Goal: Information Seeking & Learning: Find specific fact

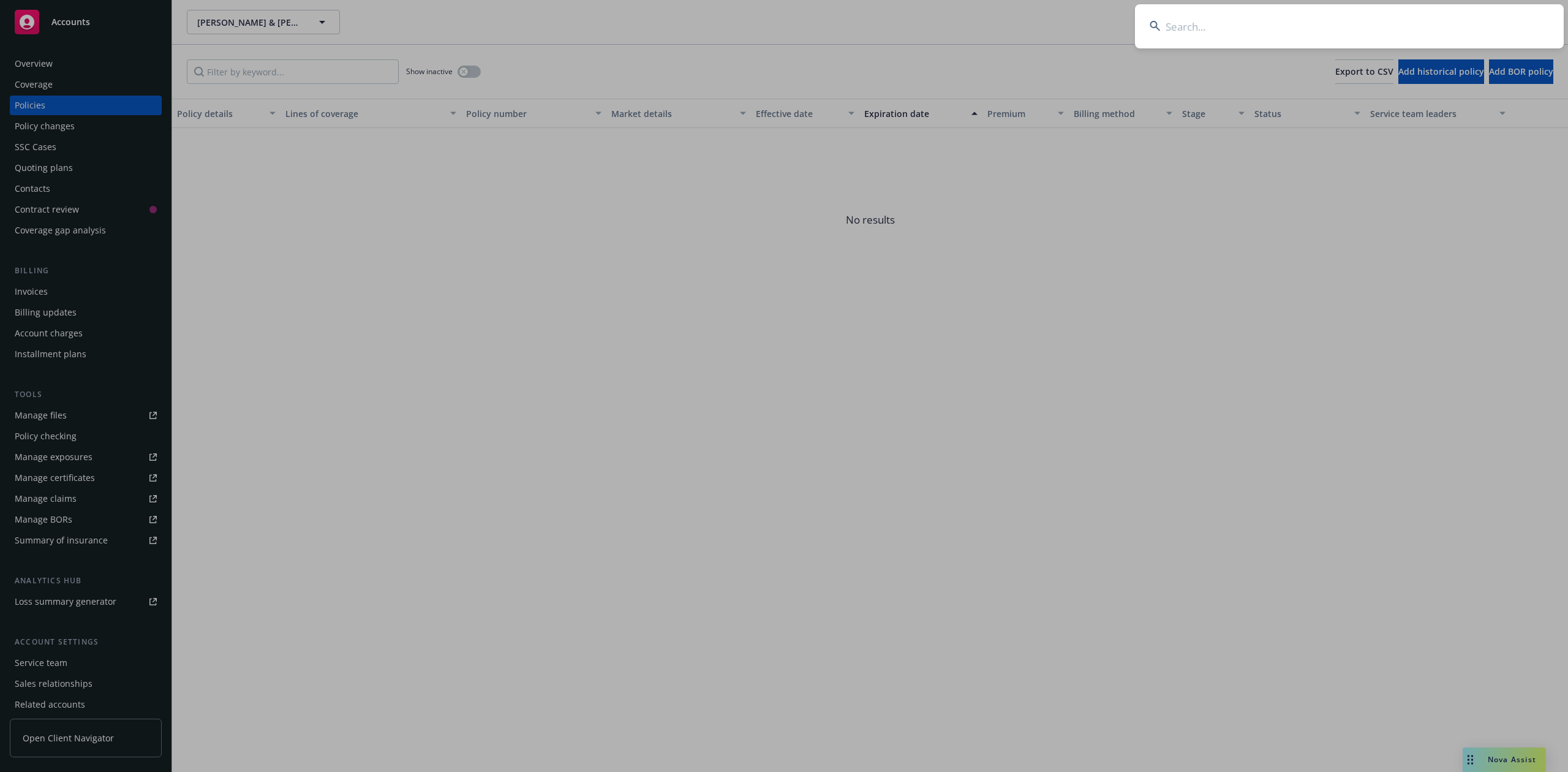
click at [1306, 28] on input at bounding box center [1349, 26] width 429 height 44
click at [1196, 32] on input at bounding box center [1349, 26] width 429 height 44
paste input "[PERSON_NAME] & [PERSON_NAME]"
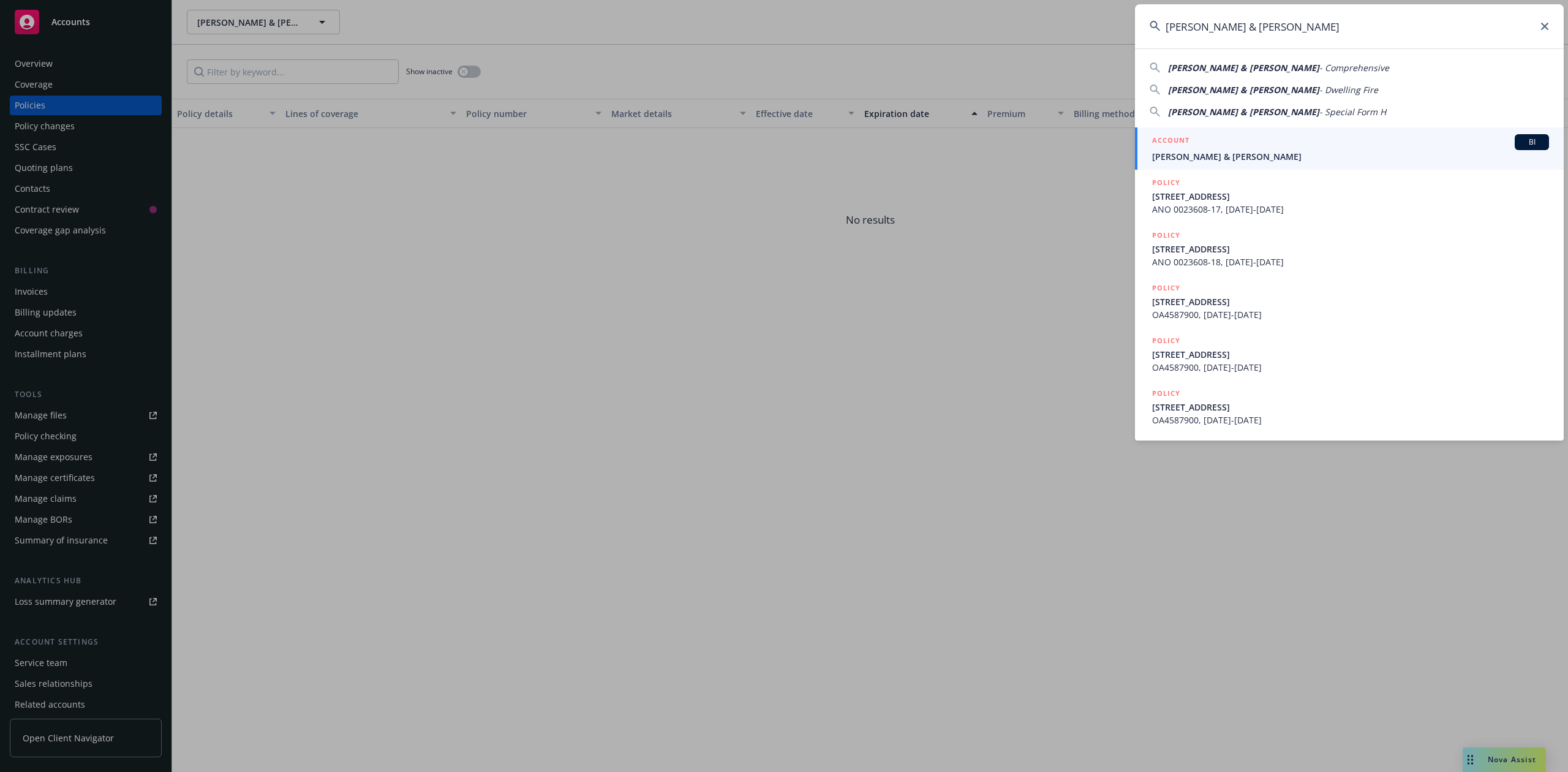
type input "[PERSON_NAME] & [PERSON_NAME]"
click at [1203, 152] on span "[PERSON_NAME] & [PERSON_NAME]" at bounding box center [1351, 156] width 397 height 13
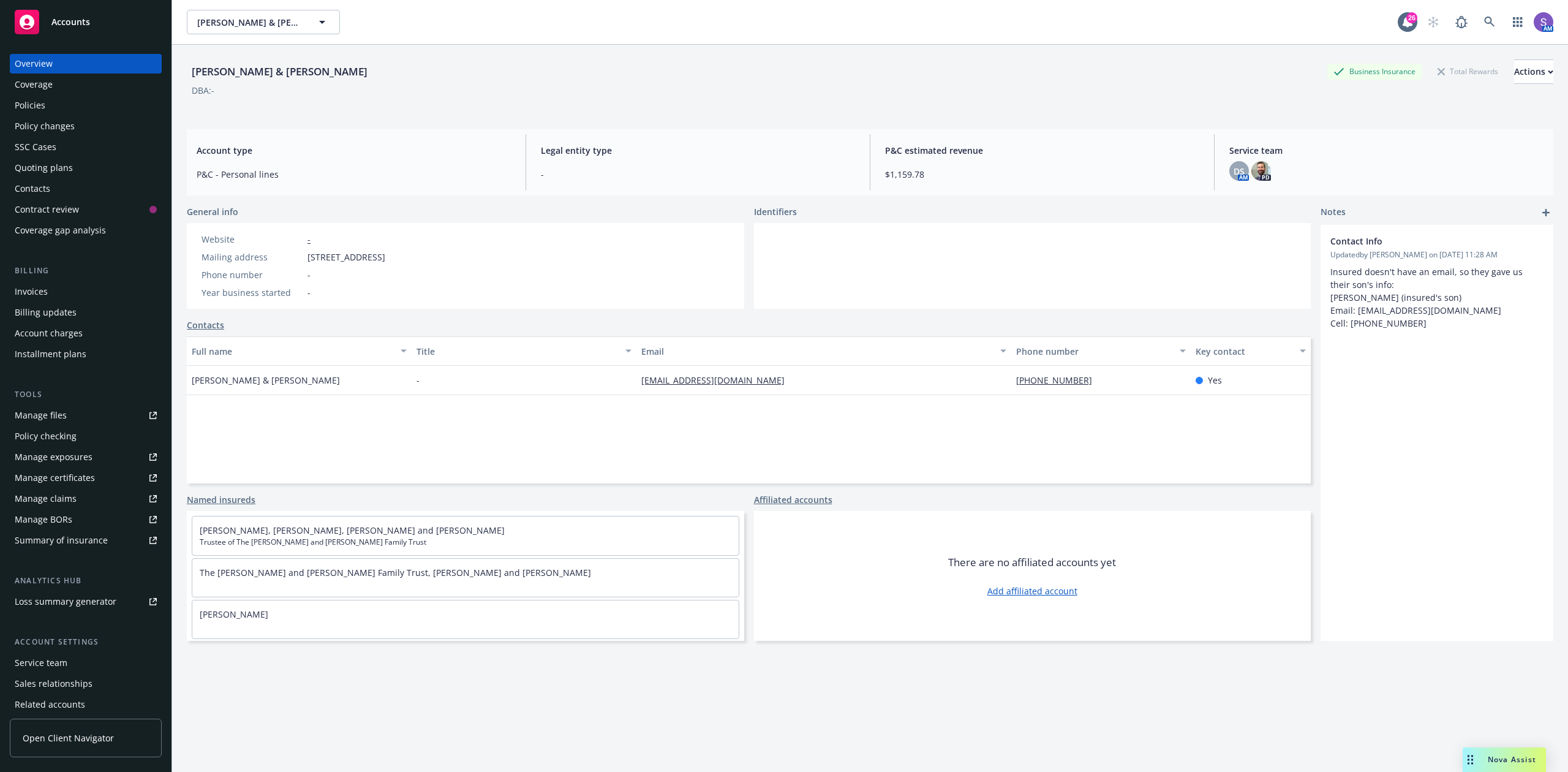
click at [25, 104] on div "Policies" at bounding box center [30, 105] width 31 height 20
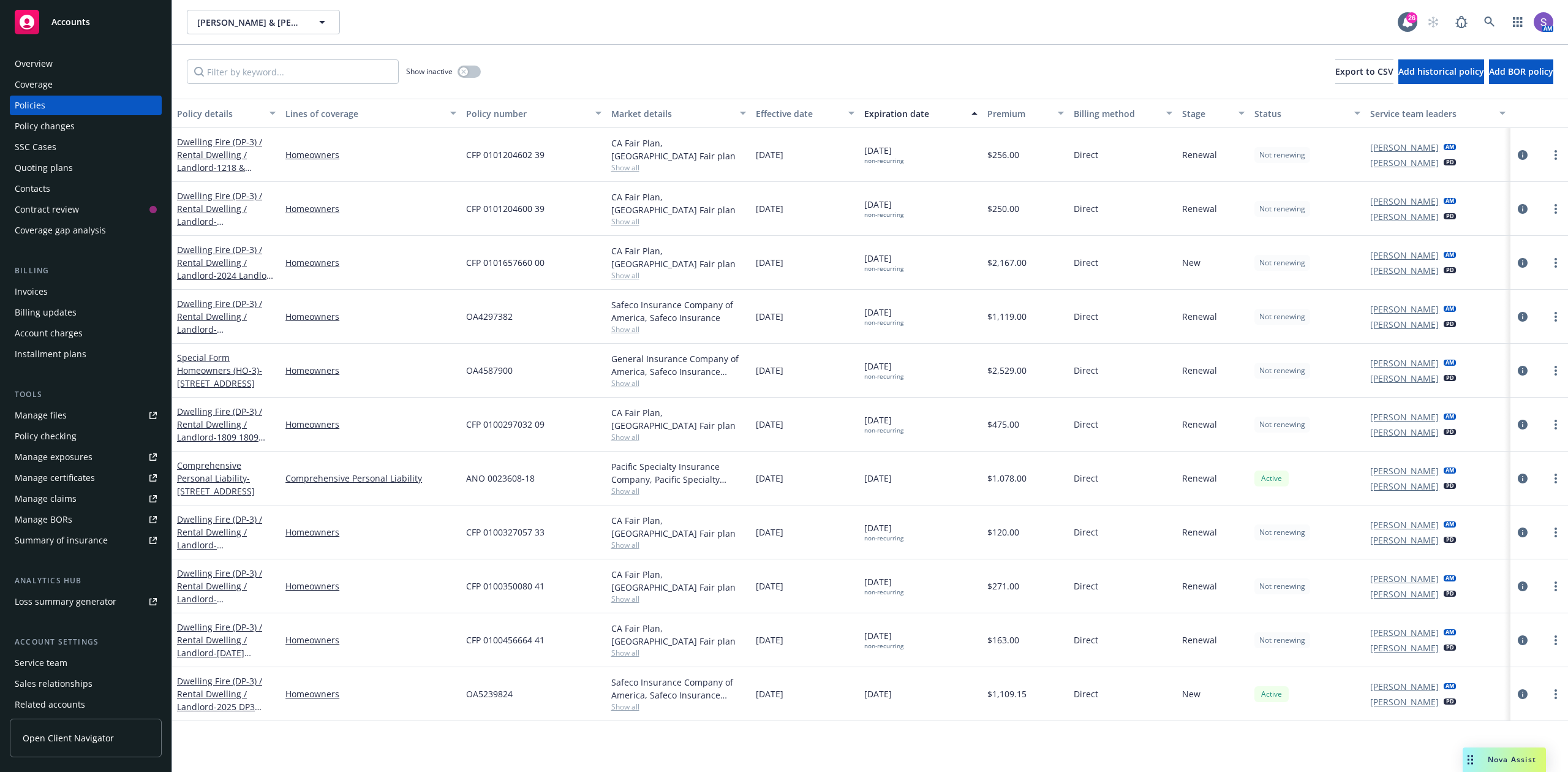
click at [68, 64] on div "Overview" at bounding box center [85, 64] width 142 height 20
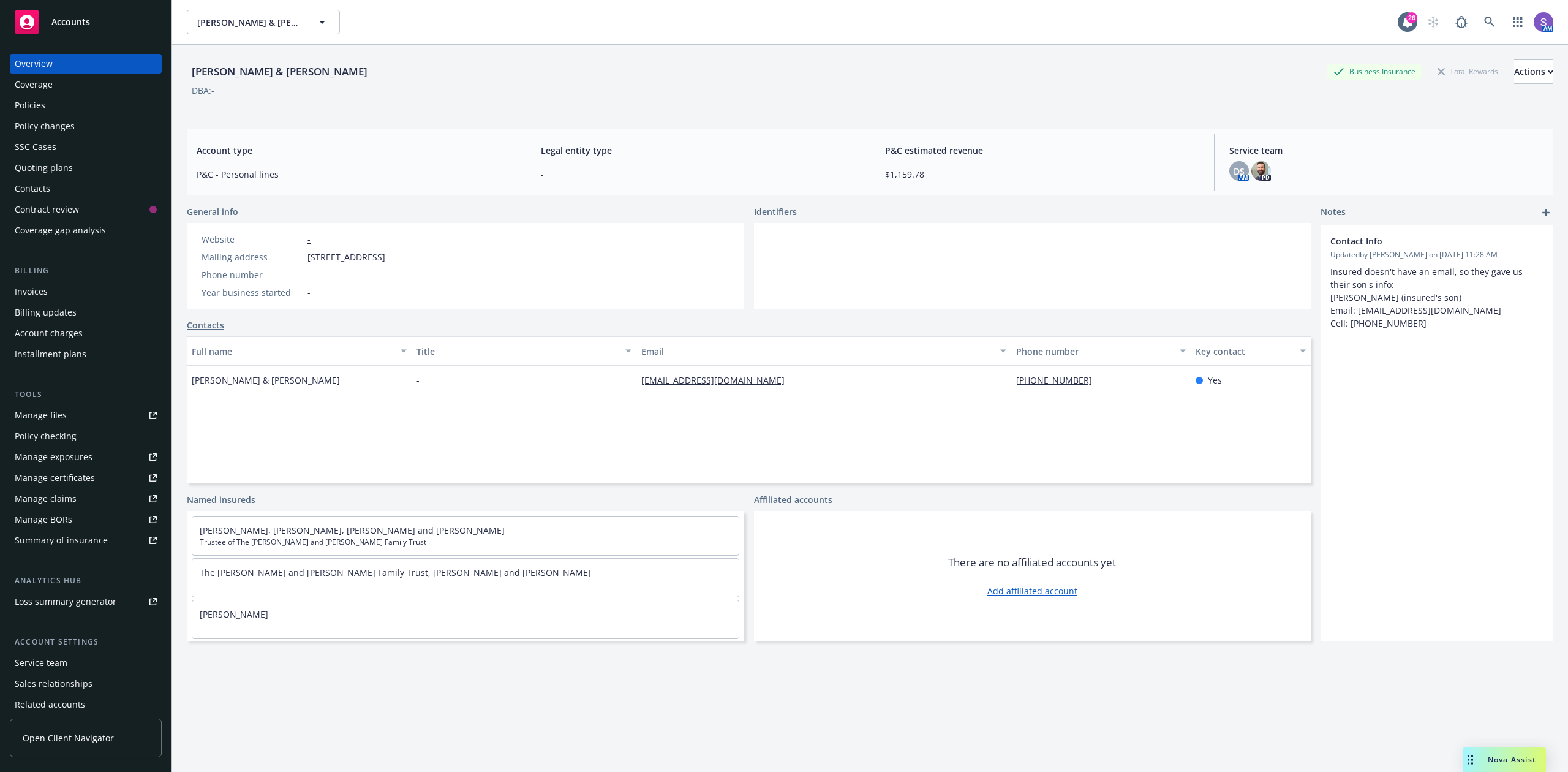
click at [386, 250] on span "[STREET_ADDRESS]" at bounding box center [346, 257] width 78 height 13
copy span "90044"
click at [1485, 18] on icon at bounding box center [1490, 22] width 11 height 11
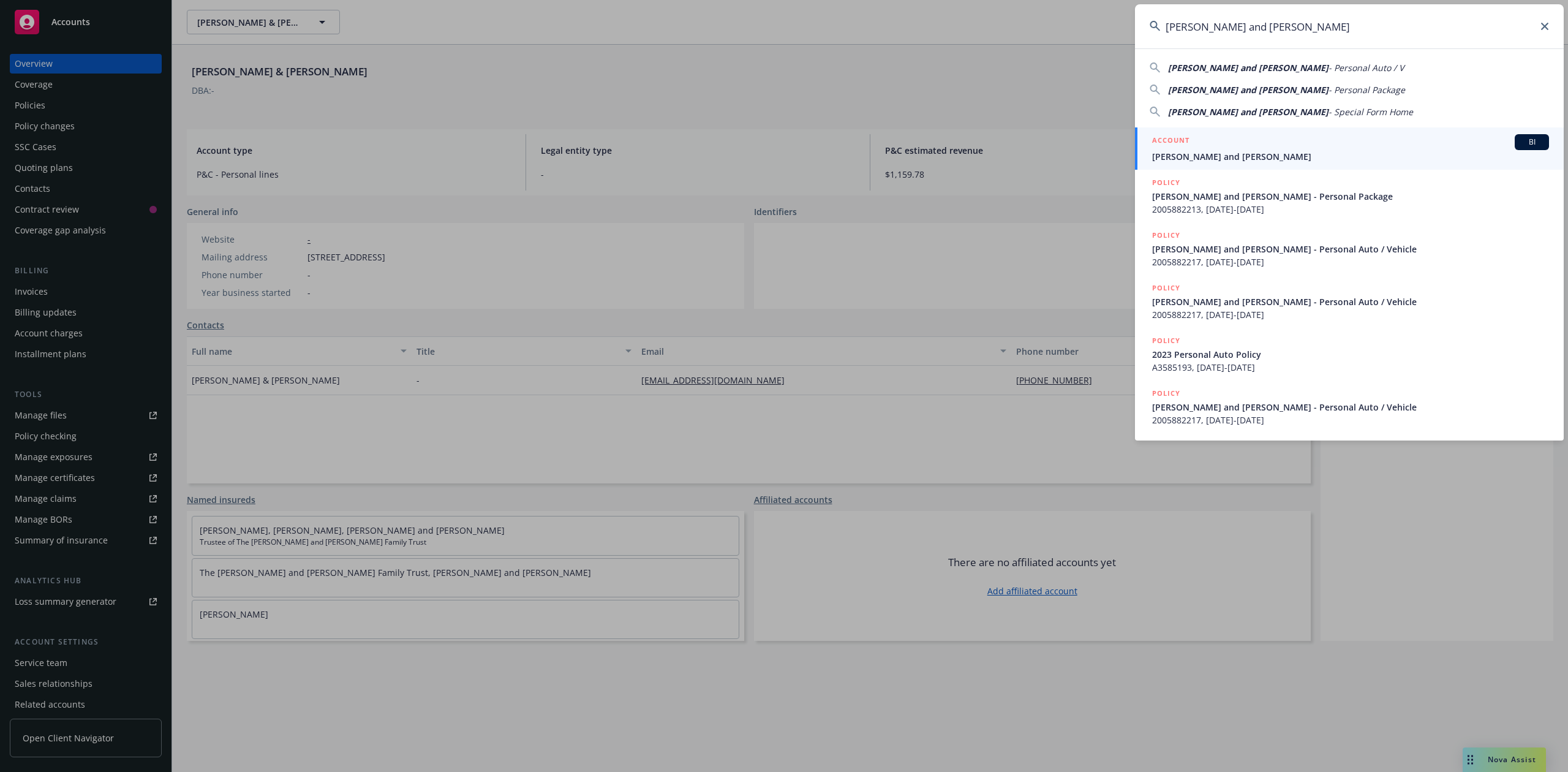
type input "[PERSON_NAME] and [PERSON_NAME]"
click at [1222, 164] on link "ACCOUNT BI [PERSON_NAME] and [PERSON_NAME]" at bounding box center [1349, 148] width 429 height 42
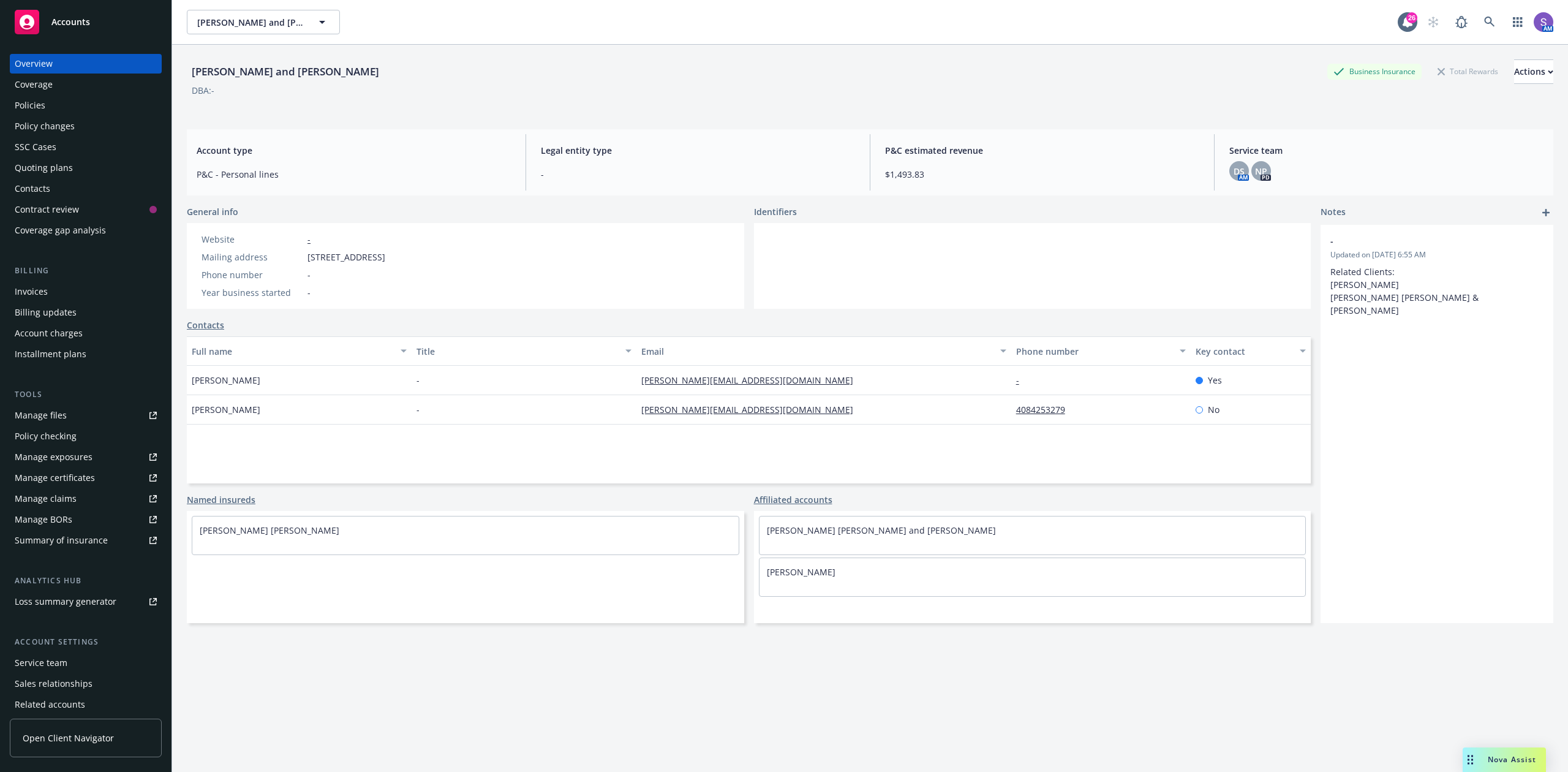
click at [386, 250] on span "[STREET_ADDRESS]" at bounding box center [346, 257] width 78 height 13
copy span "94070"
click at [1485, 18] on icon at bounding box center [1490, 22] width 11 height 11
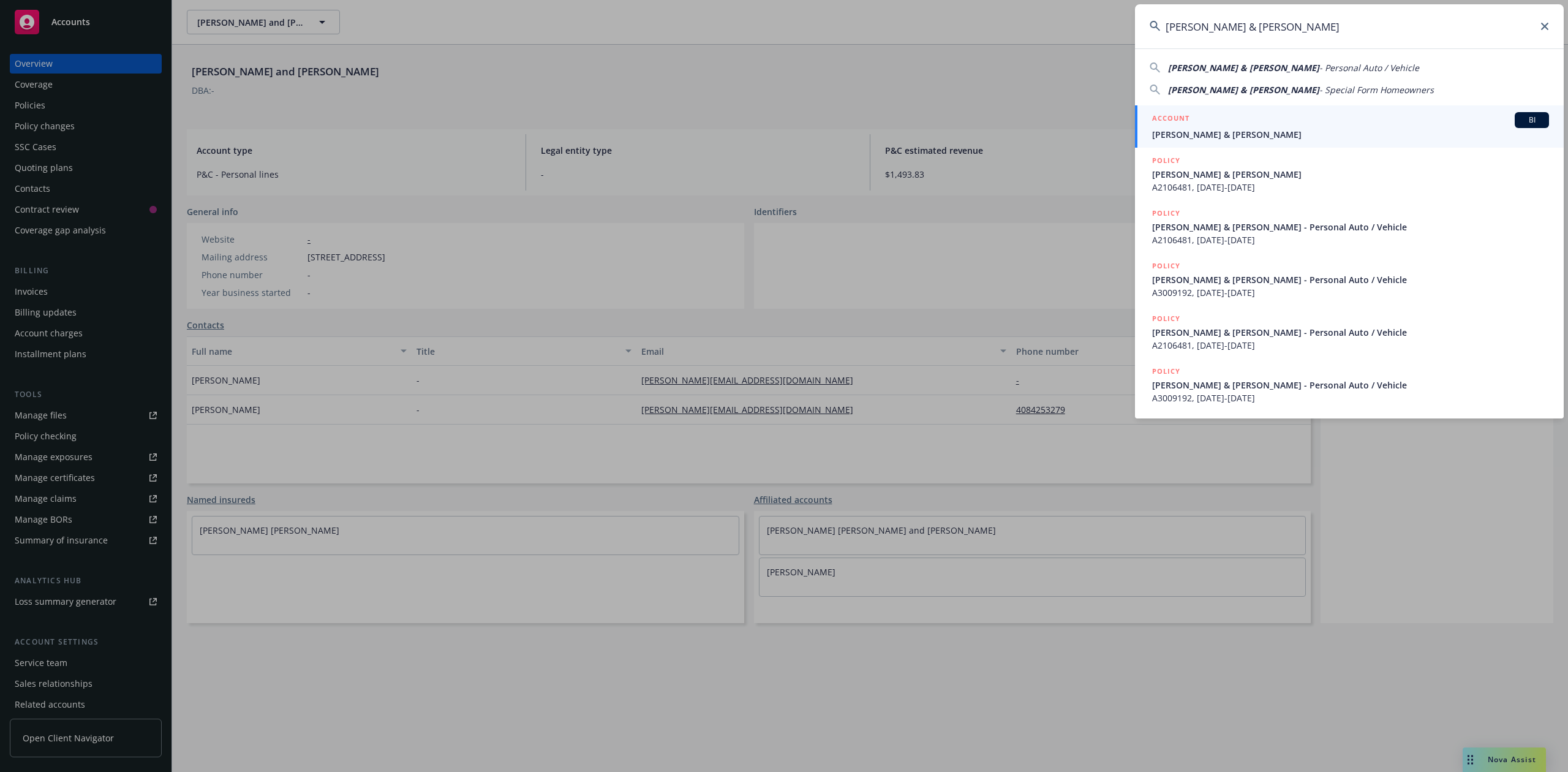
type input "[PERSON_NAME] & [PERSON_NAME]"
click at [1230, 135] on span "[PERSON_NAME] & [PERSON_NAME]" at bounding box center [1351, 135] width 397 height 13
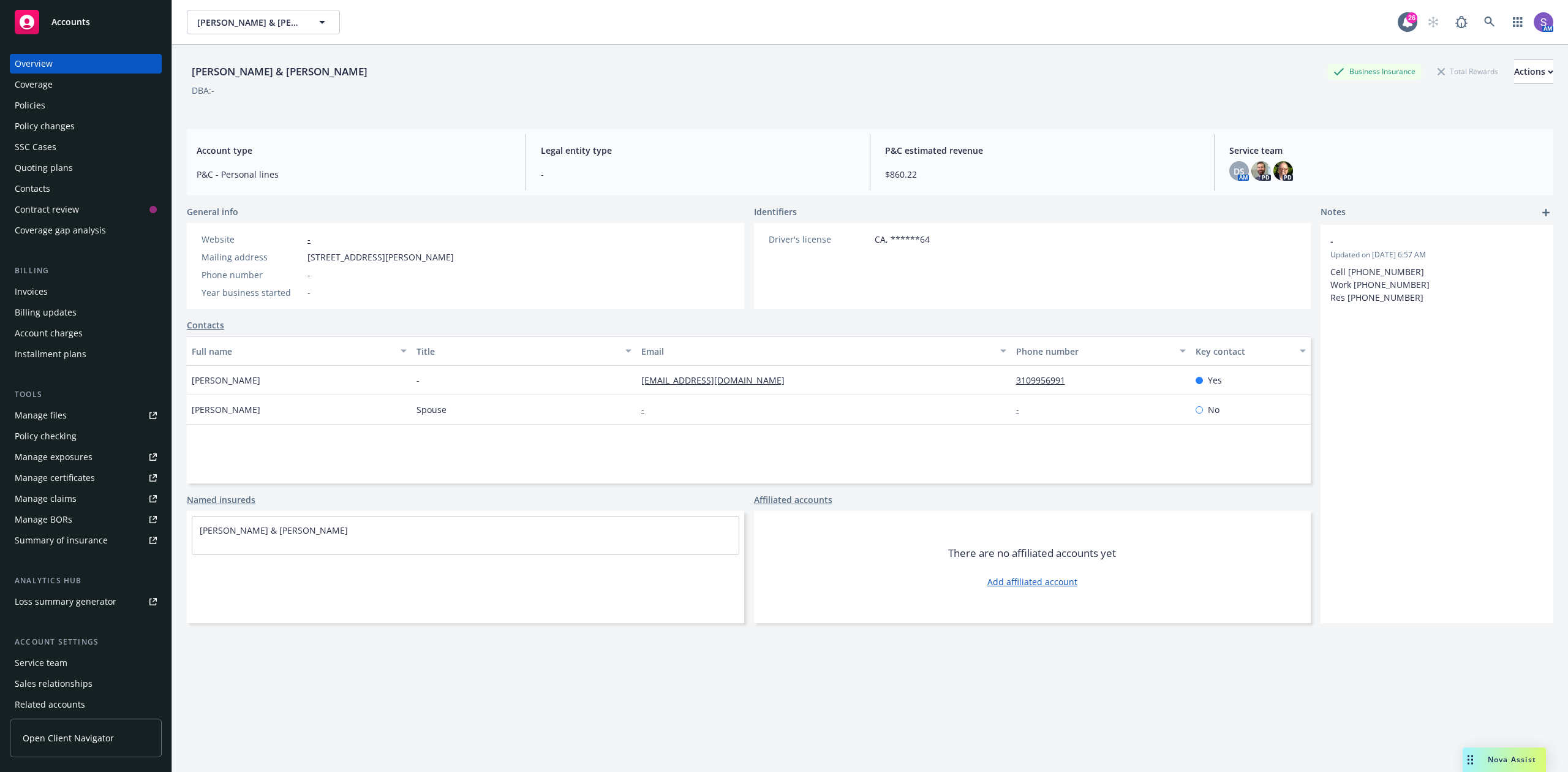
click at [454, 261] on span "[STREET_ADDRESS][PERSON_NAME]" at bounding box center [380, 257] width 146 height 13
copy span "90504"
click at [1485, 21] on icon at bounding box center [1490, 22] width 11 height 11
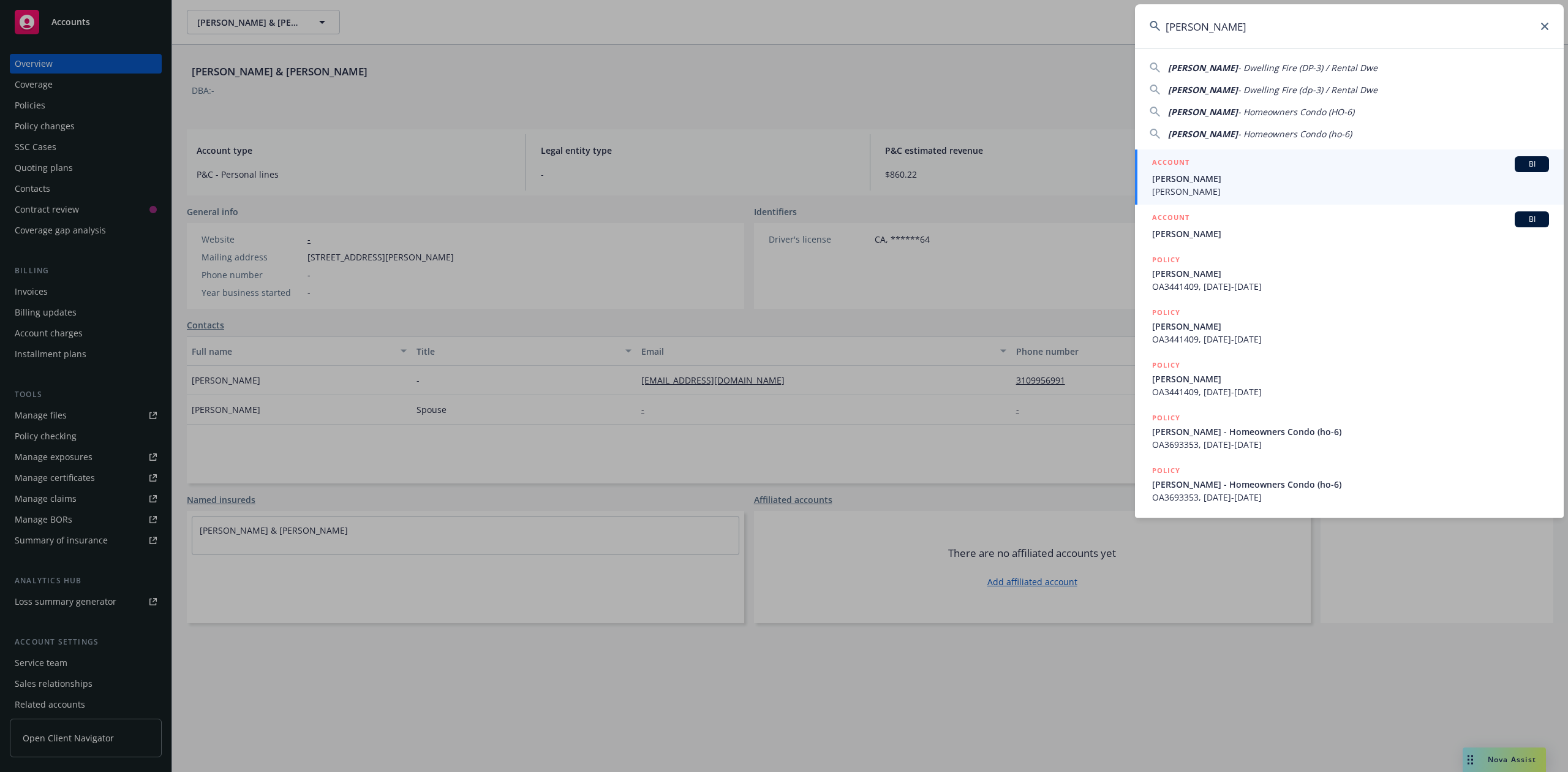
type input "[PERSON_NAME]"
click at [1211, 182] on span "[PERSON_NAME]" at bounding box center [1351, 179] width 397 height 13
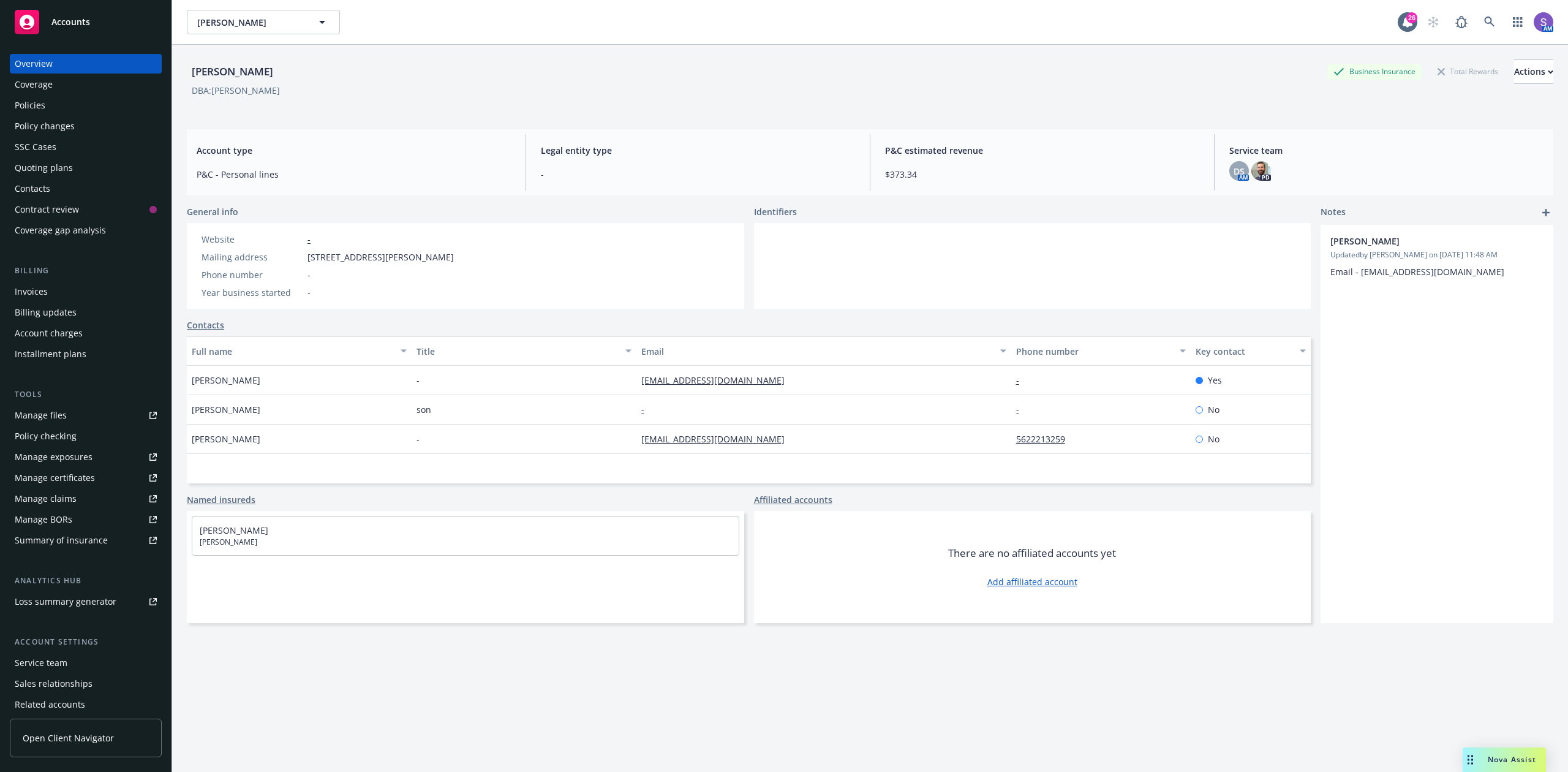
click at [62, 108] on div "Policies" at bounding box center [85, 105] width 142 height 20
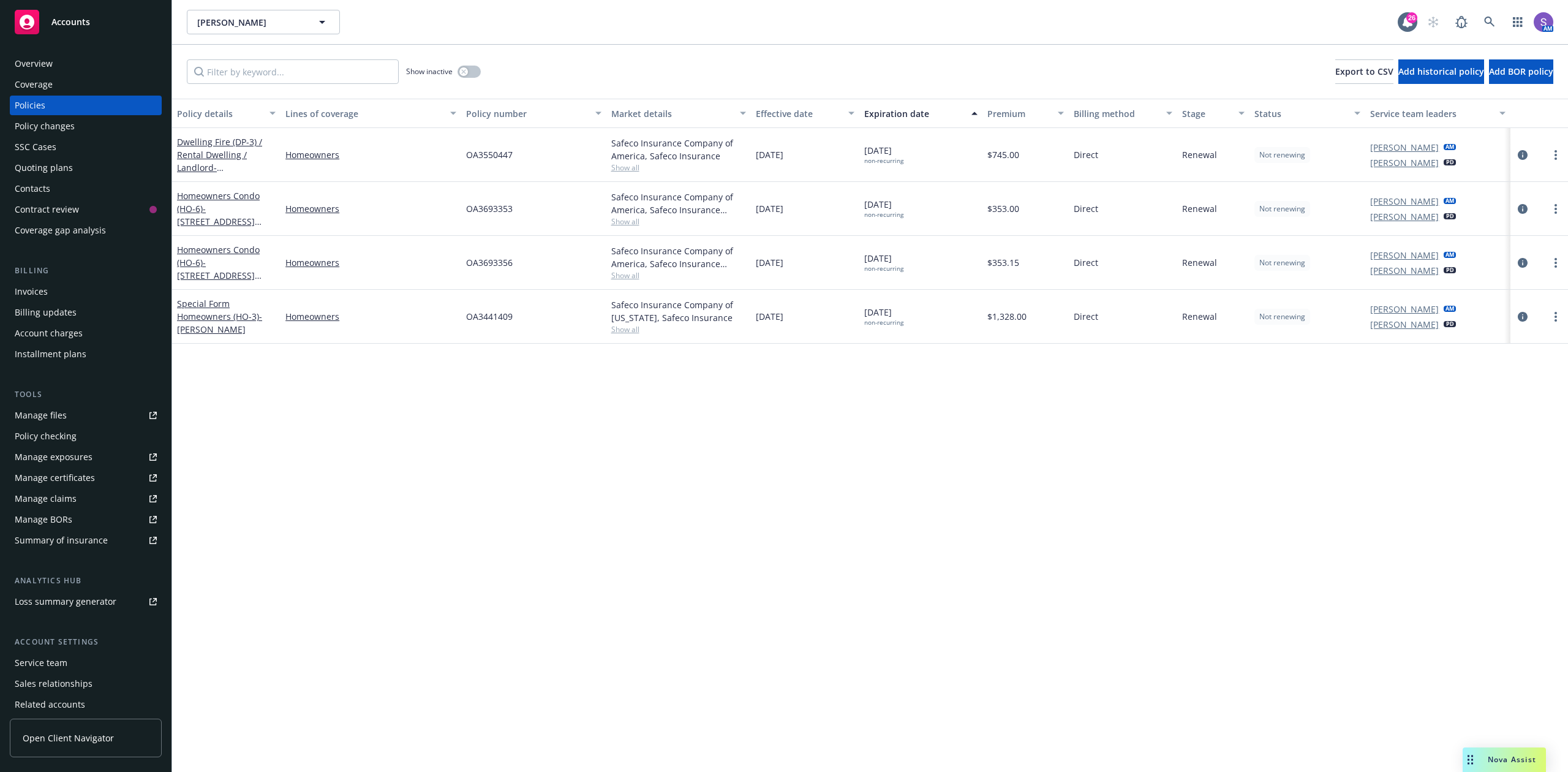
click at [481, 152] on span "OA3550447" at bounding box center [489, 155] width 47 height 13
copy span "OA3550447"
click at [490, 156] on span "OA3550447" at bounding box center [489, 155] width 47 height 13
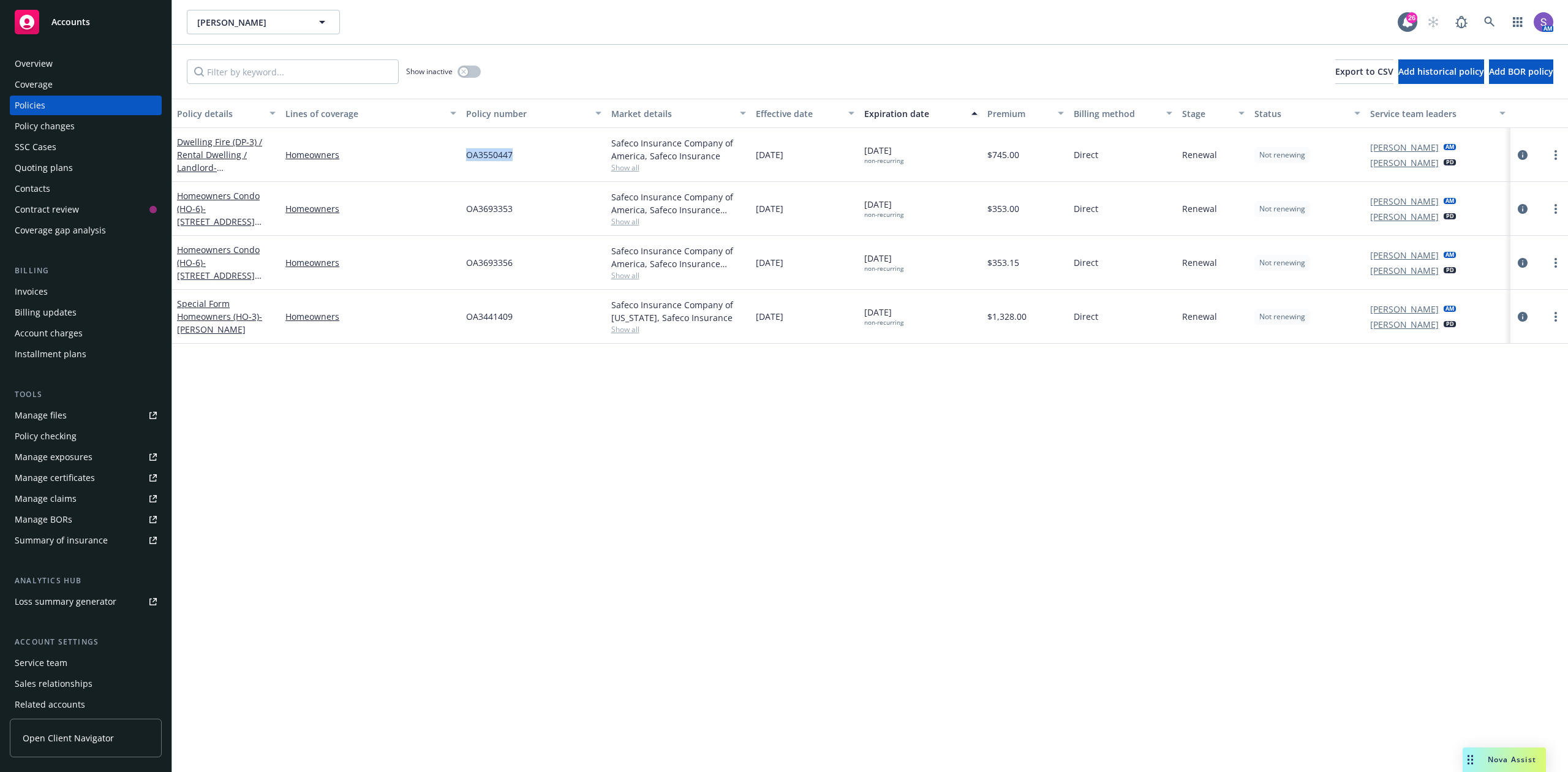
copy span "OA3550447"
click at [1489, 20] on icon at bounding box center [1490, 22] width 11 height 11
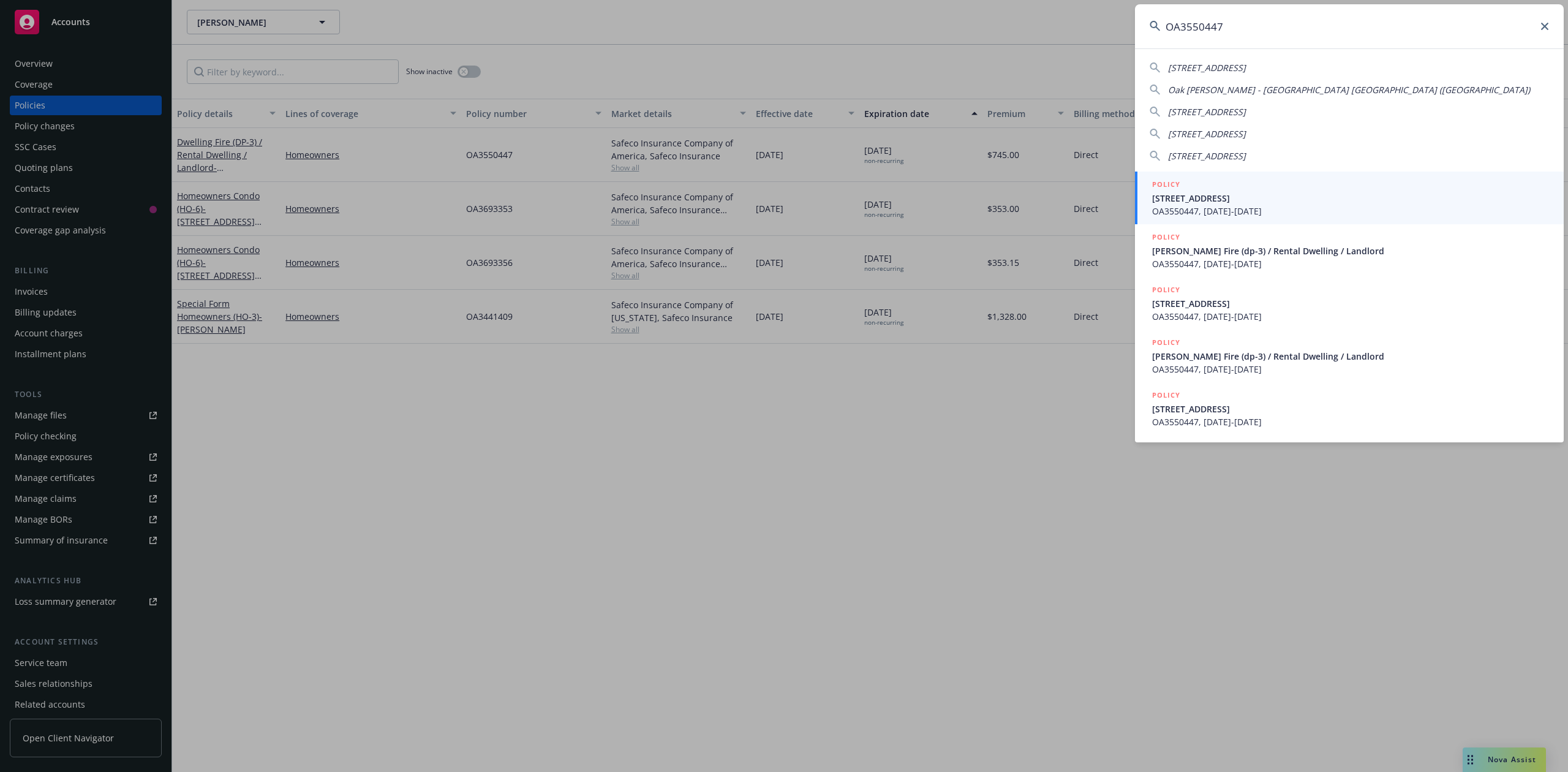
click at [1269, 26] on input "OA3550447" at bounding box center [1349, 26] width 429 height 44
paste input "[PERSON_NAME]"
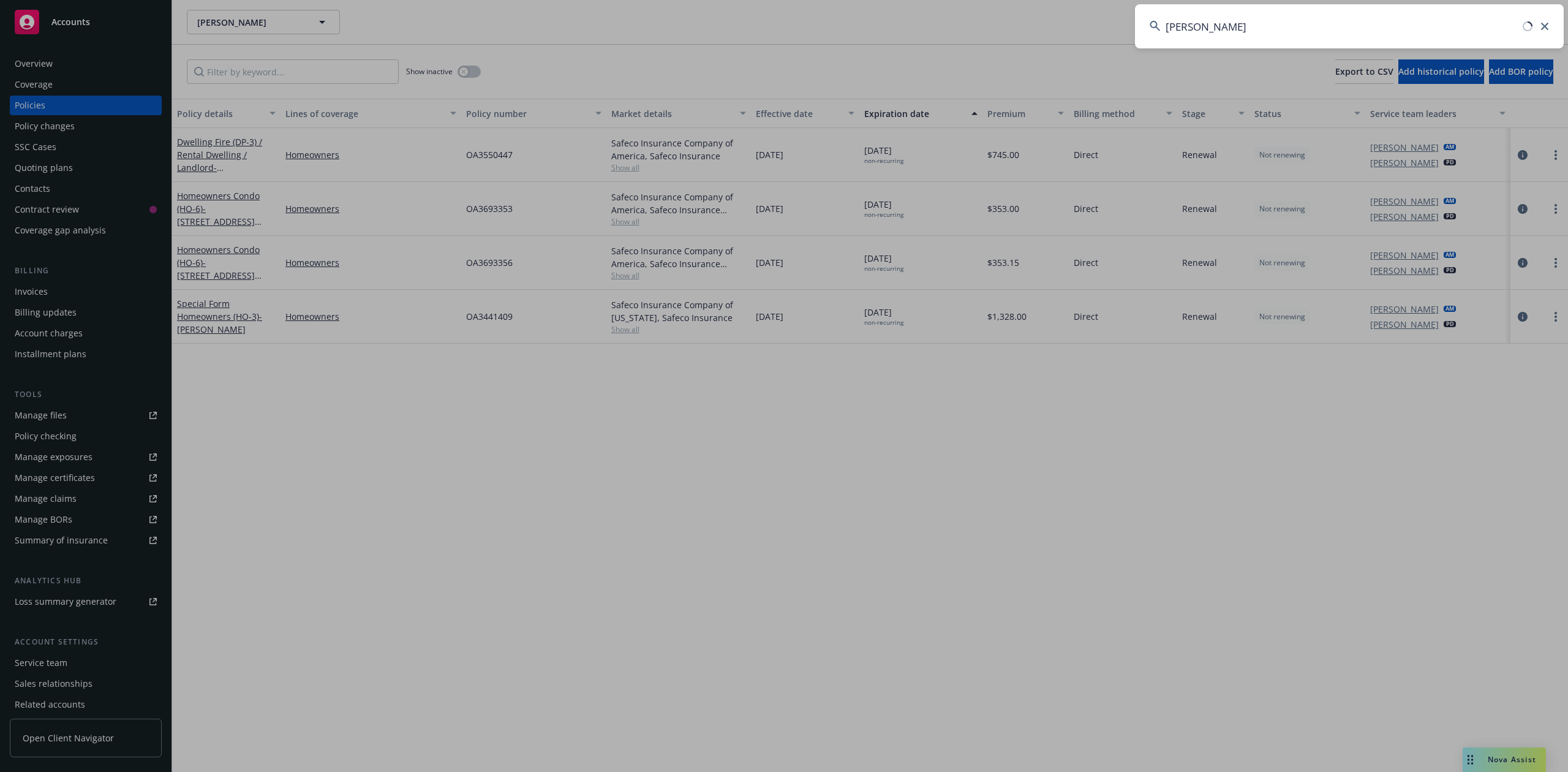
type input "[PERSON_NAME]"
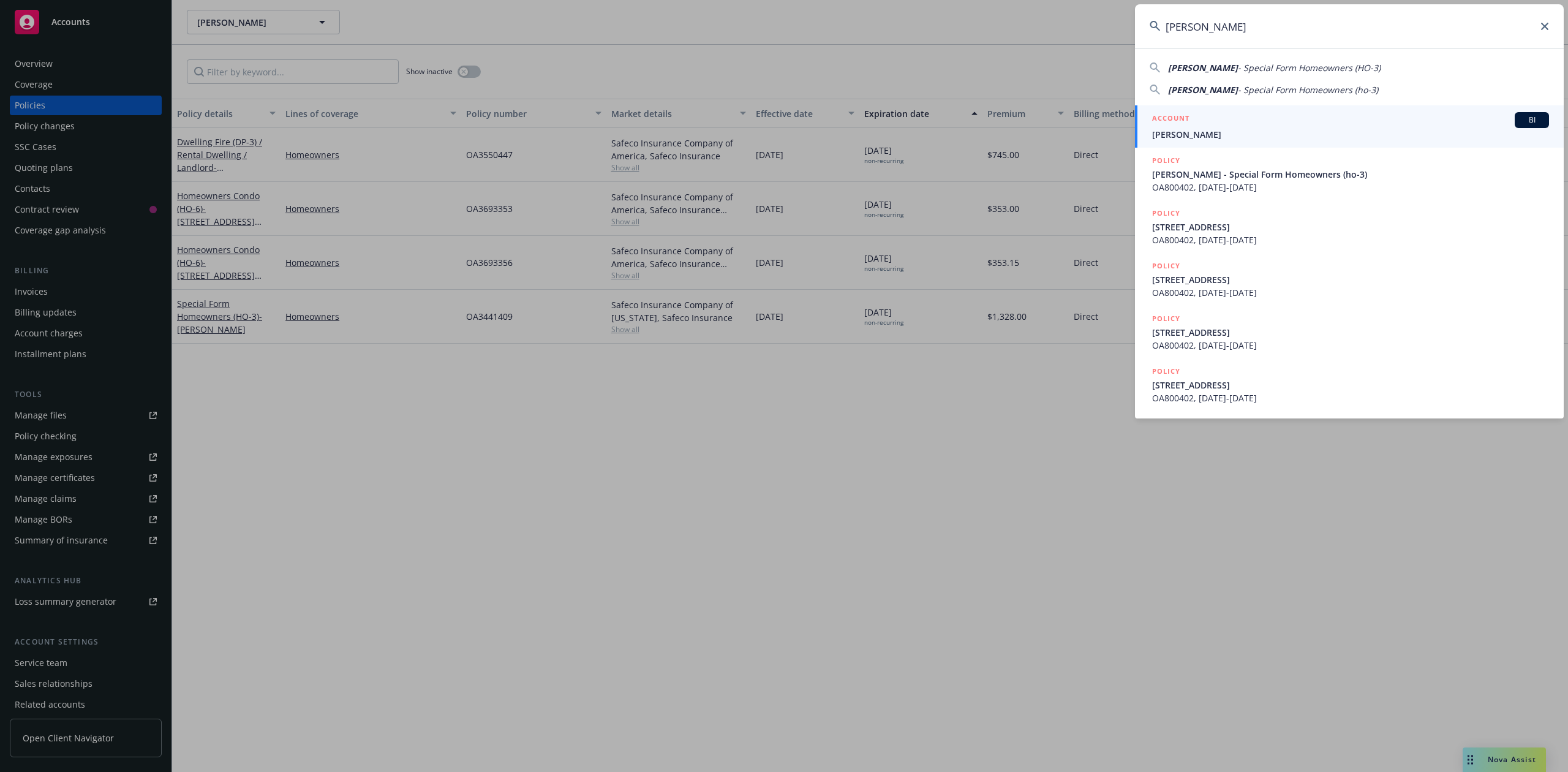
click at [1207, 125] on div "ACCOUNT BI" at bounding box center [1351, 120] width 397 height 16
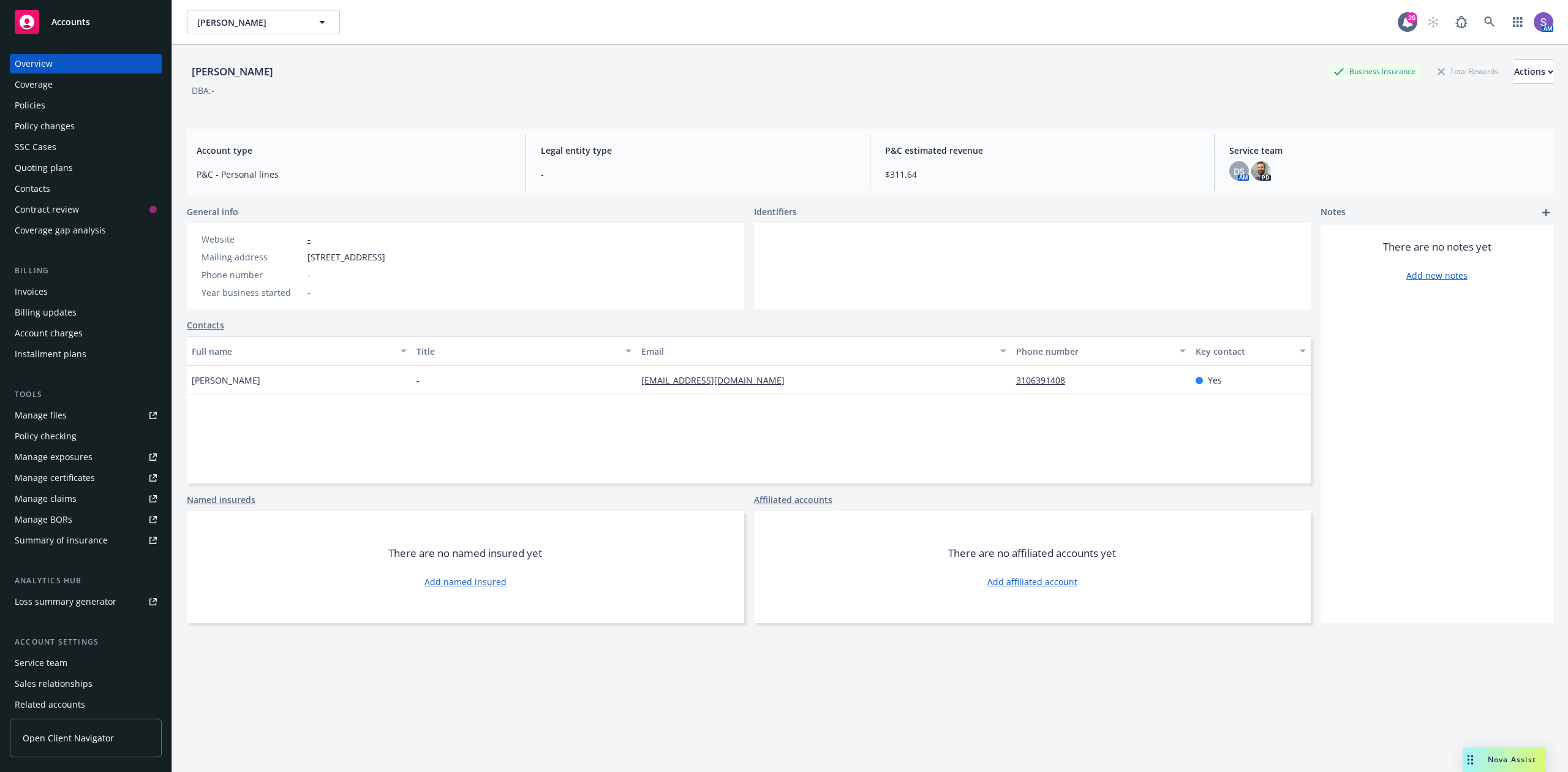
click at [37, 108] on div "Policies" at bounding box center [30, 105] width 31 height 20
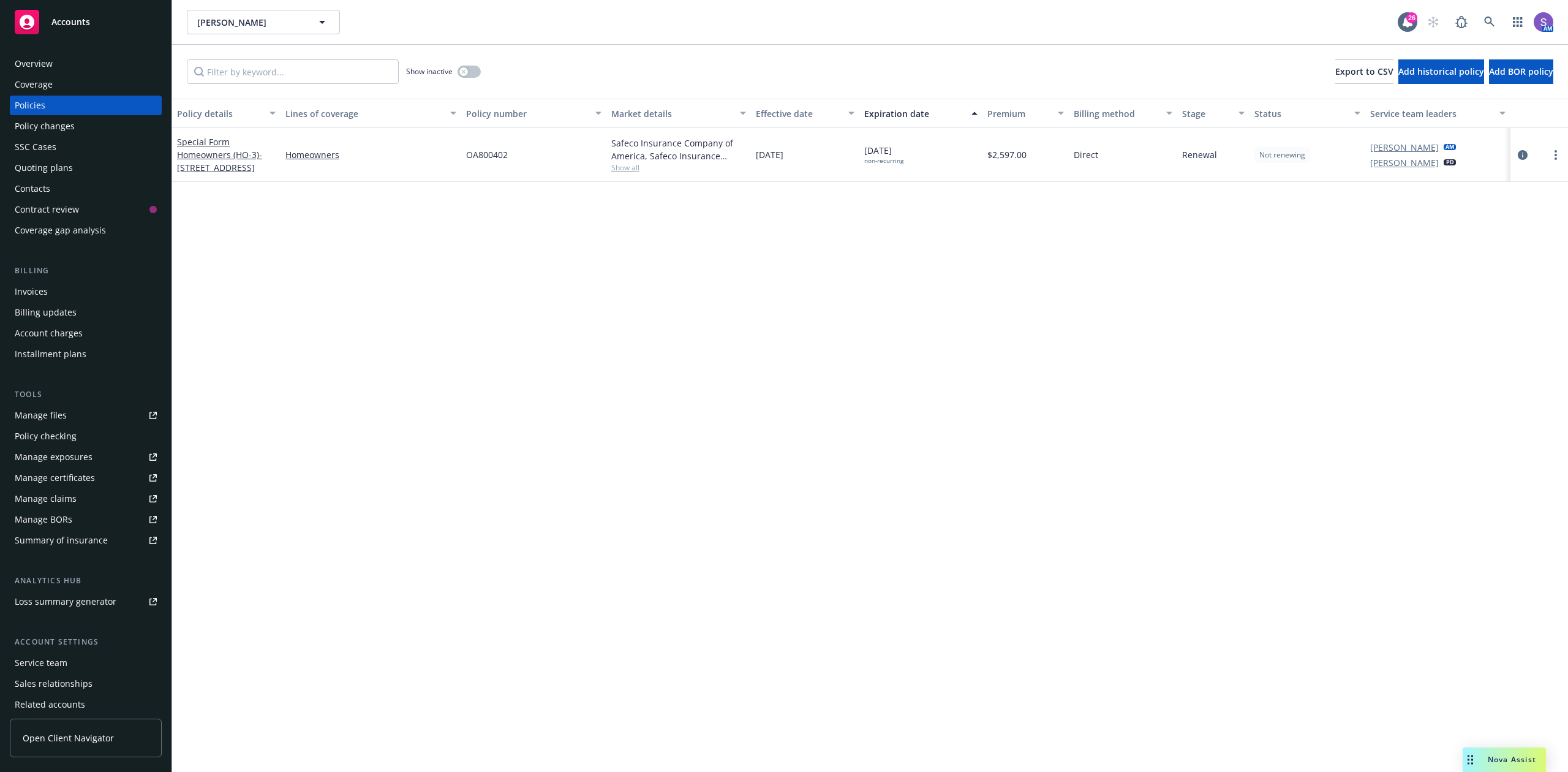
click at [500, 162] on div "OA800402" at bounding box center [533, 155] width 145 height 54
click at [499, 160] on span "OA800402" at bounding box center [487, 155] width 41 height 13
copy span "OA800402"
click at [1489, 20] on icon at bounding box center [1490, 22] width 11 height 11
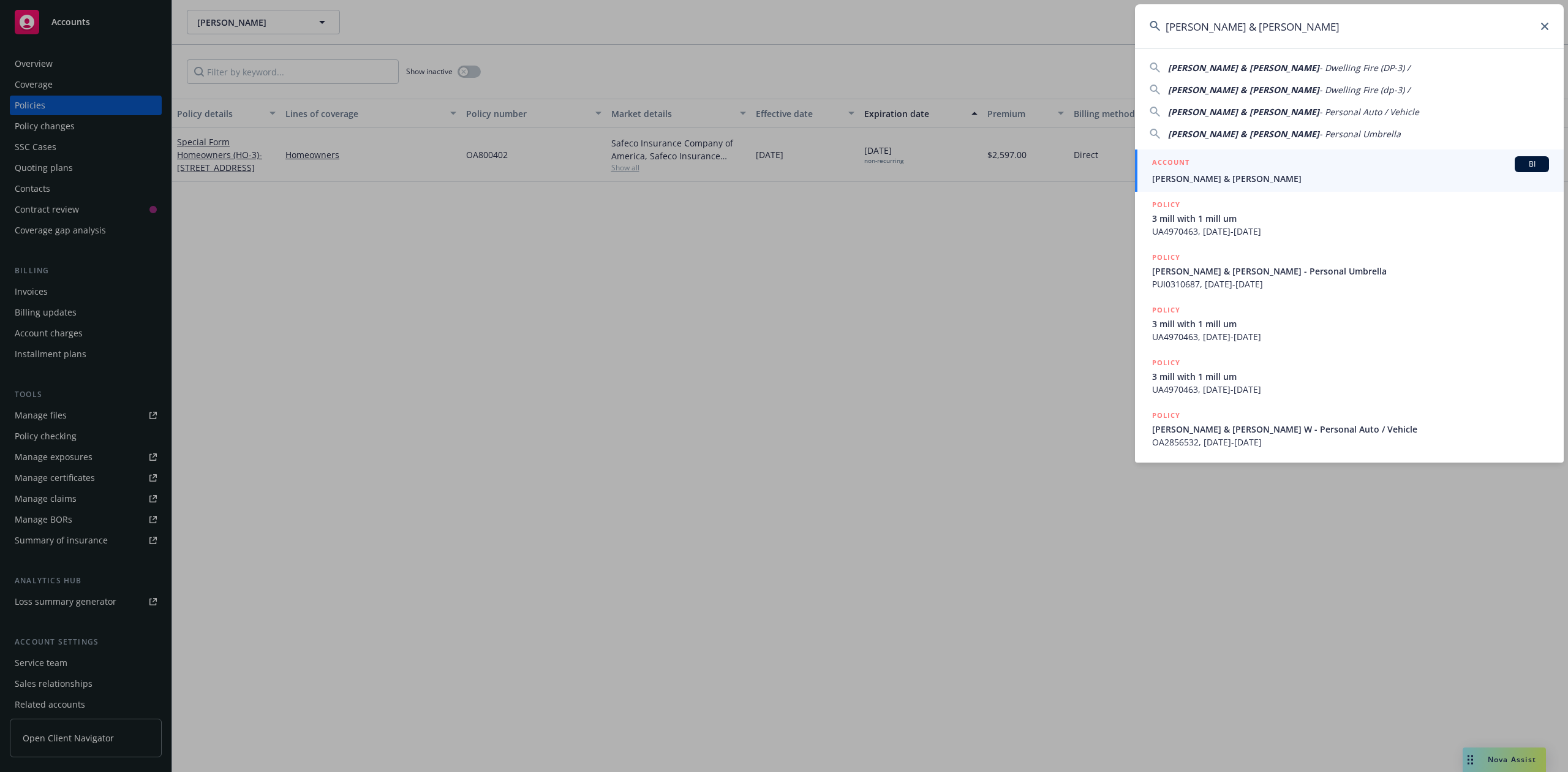
type input "[PERSON_NAME] & [PERSON_NAME]"
click at [1206, 162] on div "ACCOUNT BI" at bounding box center [1351, 164] width 397 height 16
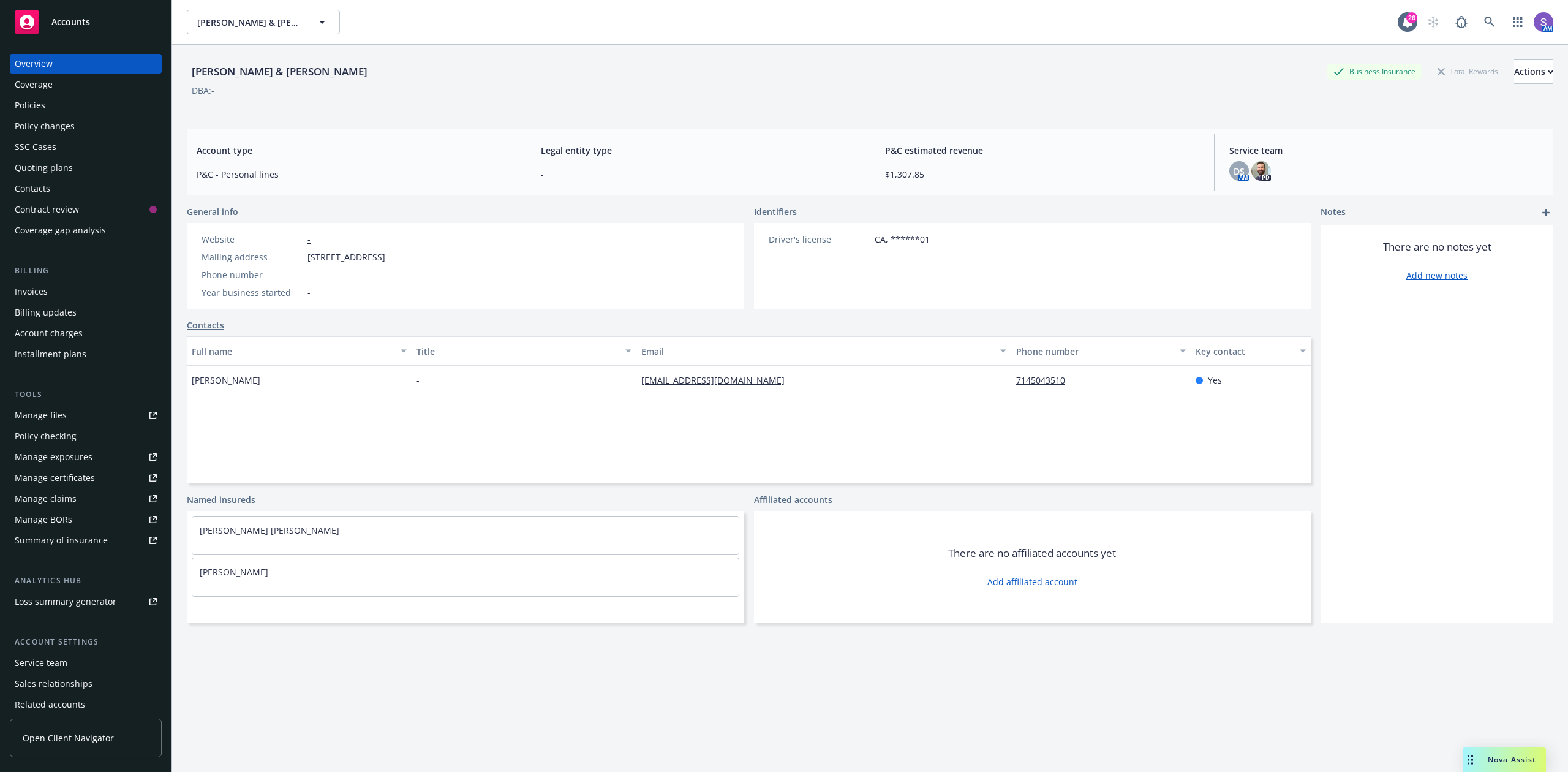
click at [32, 108] on div "Policies" at bounding box center [30, 105] width 31 height 20
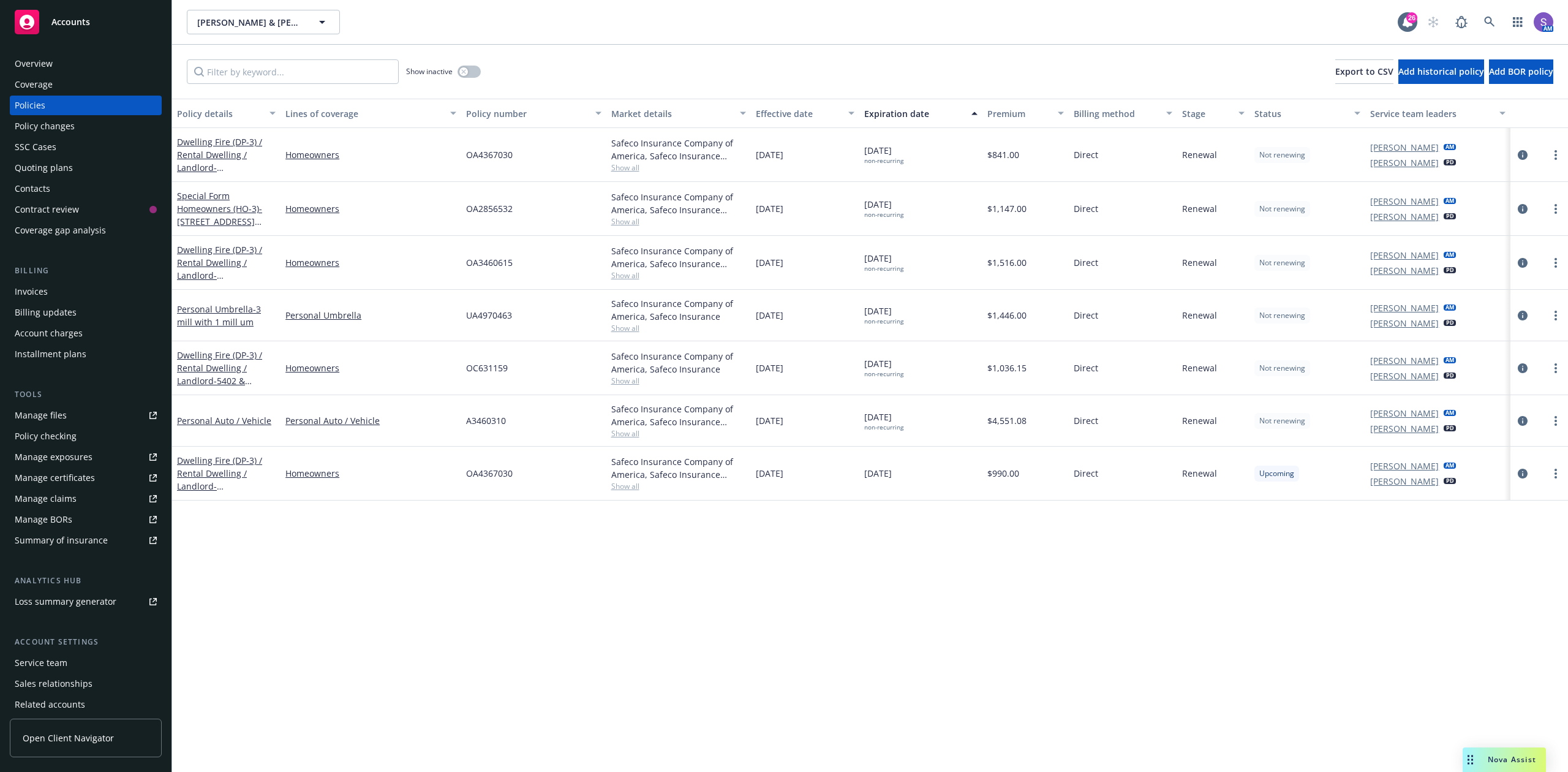
click at [478, 260] on span "OA3460615" at bounding box center [489, 263] width 47 height 13
copy span "OA3460615"
